Goal: Information Seeking & Learning: Understand process/instructions

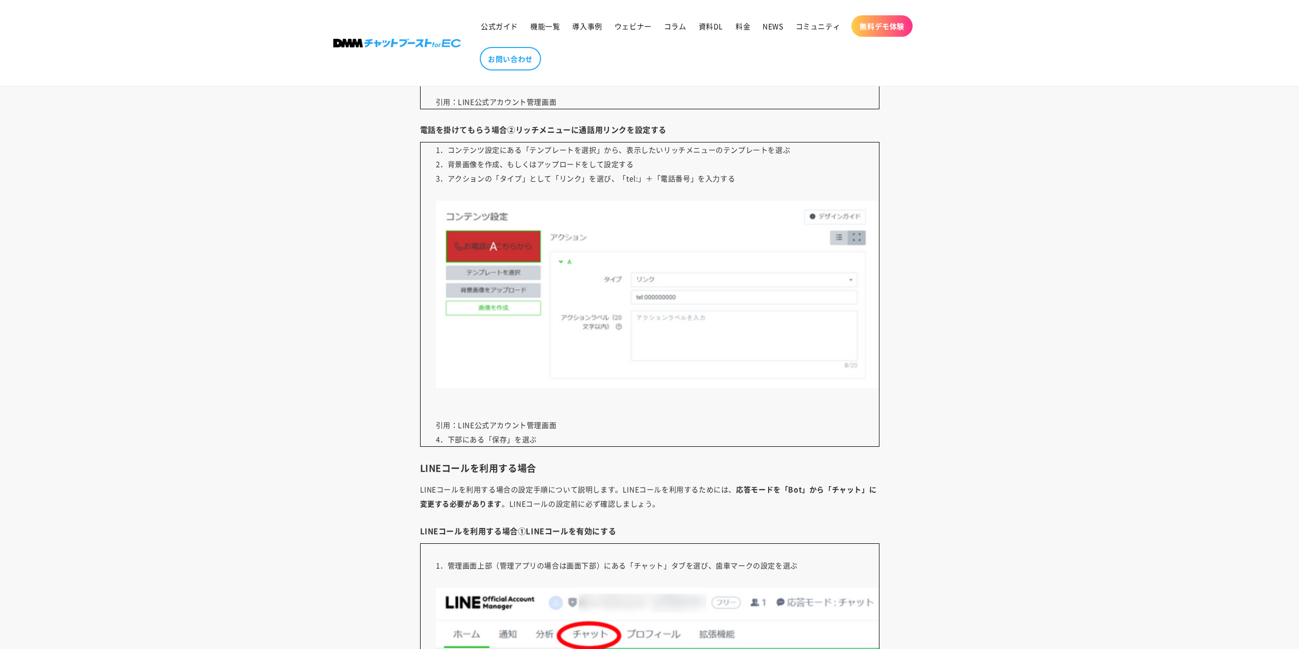
scroll to position [4491, 0]
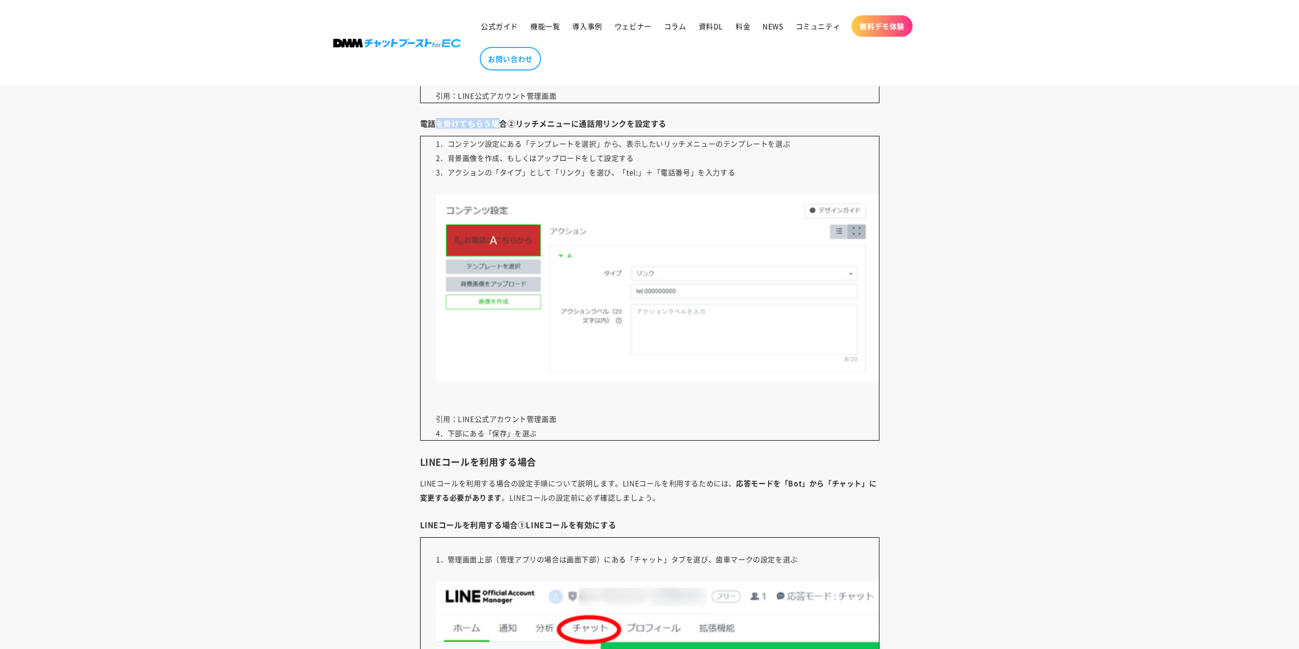
drag, startPoint x: 434, startPoint y: 121, endPoint x: 502, endPoint y: 126, distance: 68.5
click at [502, 126] on h4 "電話を掛けてもらう場合②リッチメニューに通話用リンクを設定する" at bounding box center [649, 123] width 459 height 10
click at [638, 135] on div "「ユーザーが店舗にLINEで電話できるようにしたい」 「LINE公式アカウントのリッチメニューに電話をかけられる設定をしたい」 「LINEコールのメリットがわ…" at bounding box center [649, 217] width 510 height 8126
drag, startPoint x: 459, startPoint y: 145, endPoint x: 502, endPoint y: 146, distance: 43.4
click at [502, 146] on p "1．コンテンツ設定にある「テンプレートを選択」から、表示したいリッチメニューのテンプレートを選ぶ 2．背景画像を作成、もしくはアップロードをして設定する 3．…" at bounding box center [649, 288] width 459 height 305
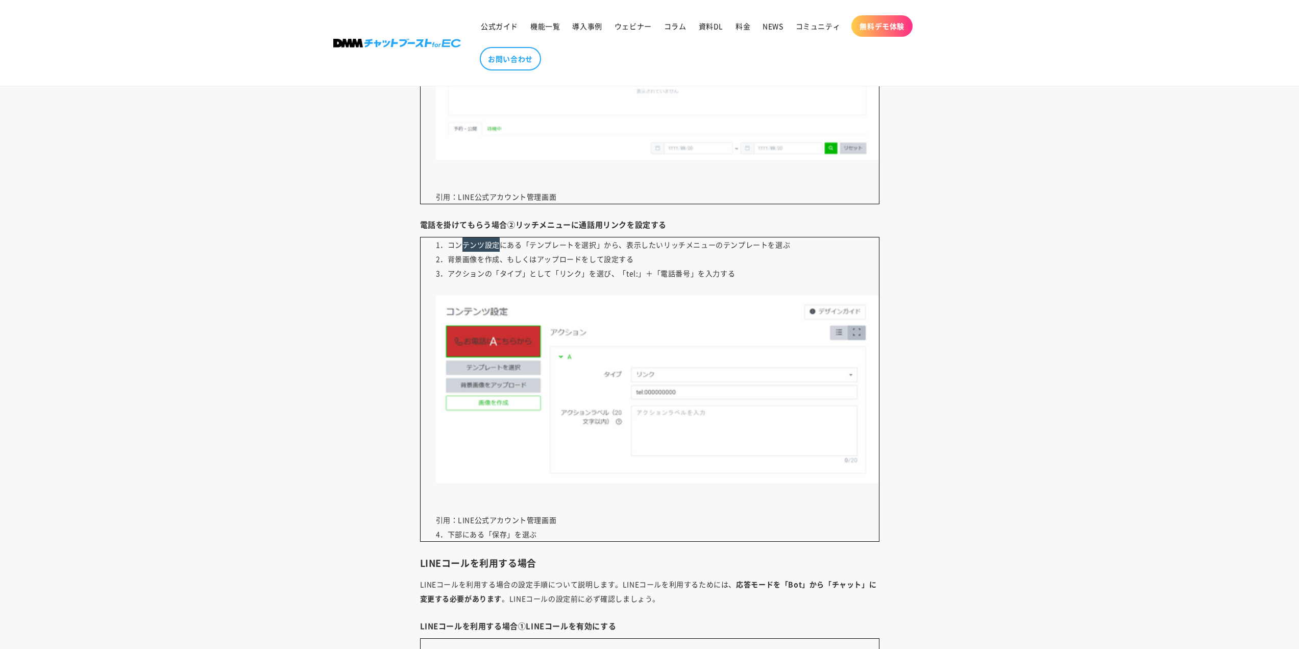
scroll to position [4389, 0]
drag, startPoint x: 429, startPoint y: 225, endPoint x: 659, endPoint y: 230, distance: 230.2
click at [659, 230] on h4 "電話を掛けてもらう場合②リッチメニューに通話用リンクを設定する" at bounding box center [649, 225] width 459 height 10
drag, startPoint x: 450, startPoint y: 248, endPoint x: 522, endPoint y: 249, distance: 71.5
click at [522, 249] on p "1．コンテンツ設定にある「テンプレートを選択」から、表示したいリッチメニューのテンプレートを選ぶ 2．背景画像を作成、もしくはアップロードをして設定する 3．…" at bounding box center [649, 390] width 459 height 305
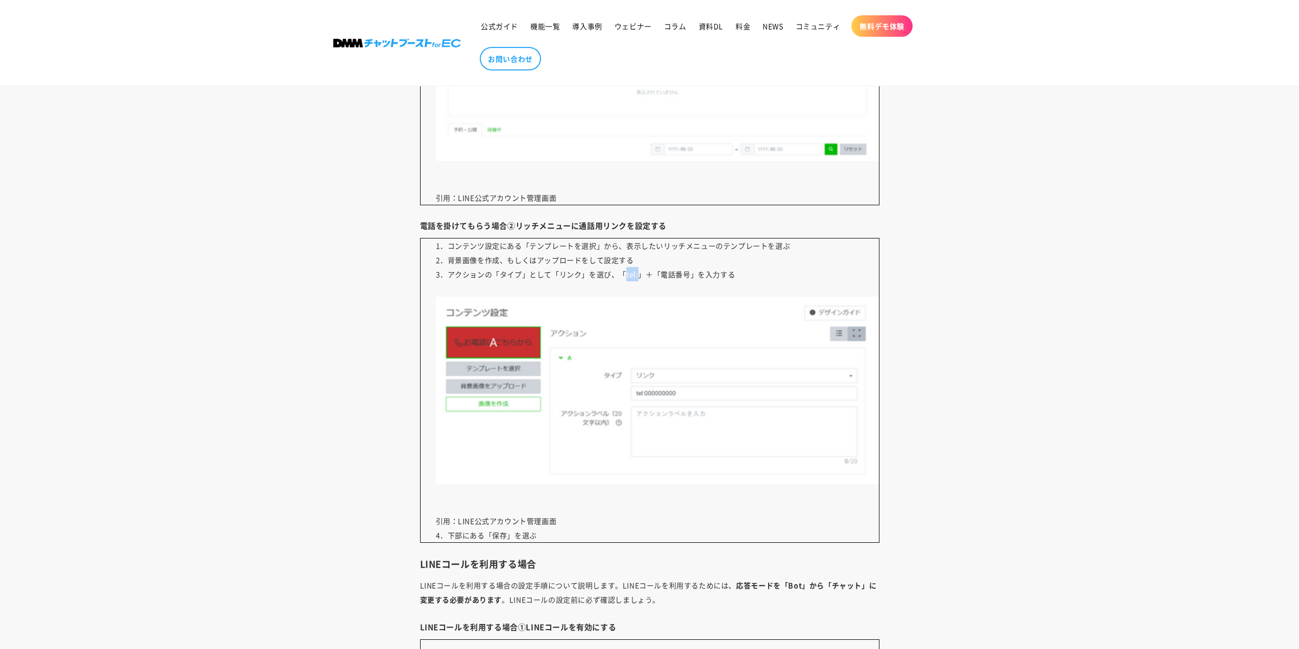
drag, startPoint x: 627, startPoint y: 276, endPoint x: 640, endPoint y: 276, distance: 12.8
click at [640, 276] on p "1．コンテンツ設定にある「テンプレートを選択」から、表示したいリッチメニューのテンプレートを選ぶ 2．背景画像を作成、もしくはアップロードをして設定する 3．…" at bounding box center [649, 390] width 459 height 305
copy p "tel:"
